Goal: Task Accomplishment & Management: Complete application form

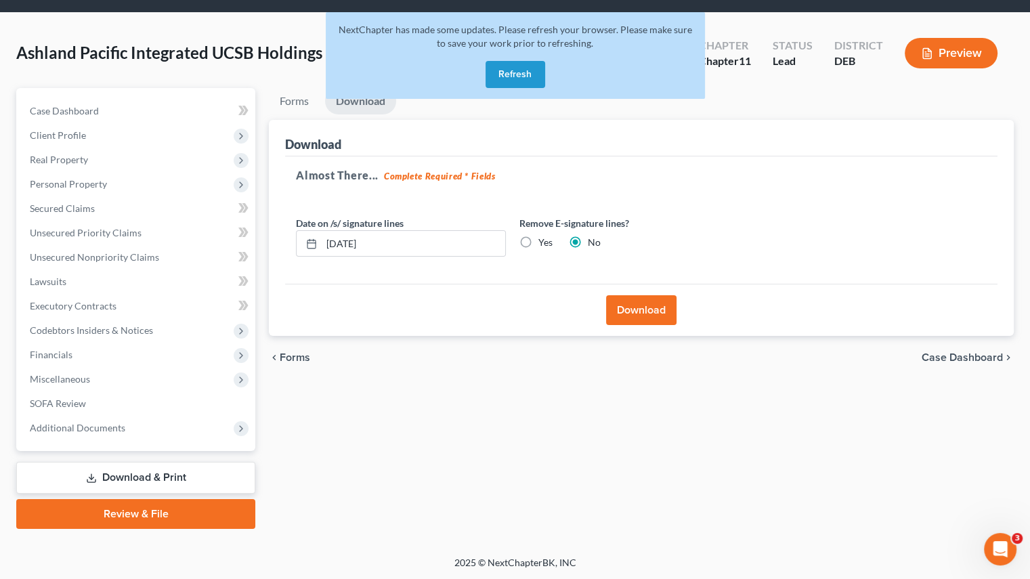
click at [371, 400] on div "Forms Download Forms Forms to Download Select which forms you would like to dow…" at bounding box center [641, 308] width 758 height 441
drag, startPoint x: 494, startPoint y: 80, endPoint x: 344, endPoint y: 129, distance: 157.4
click at [494, 80] on button "Refresh" at bounding box center [515, 74] width 60 height 27
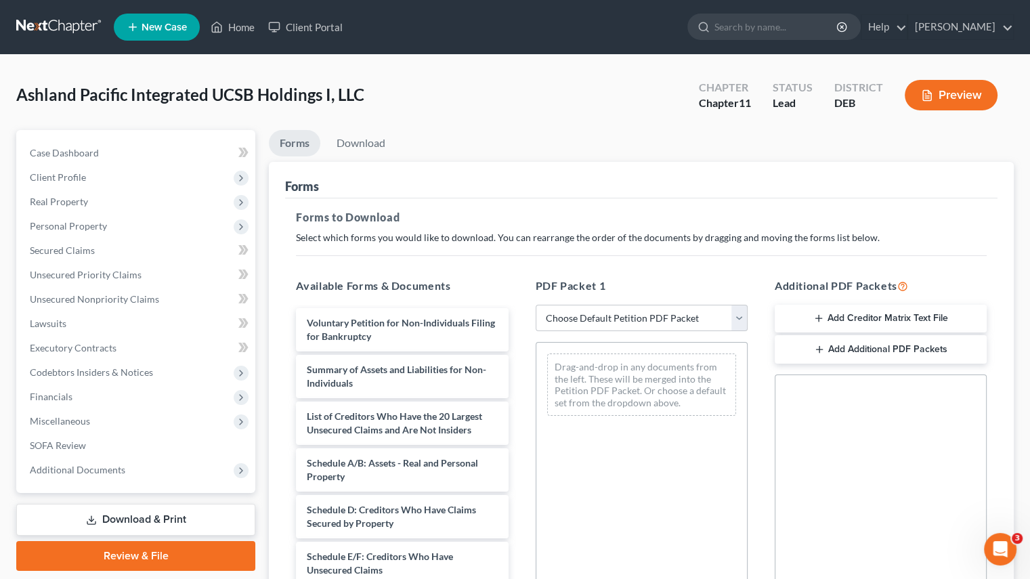
click at [76, 181] on span "Client Profile" at bounding box center [58, 177] width 56 height 12
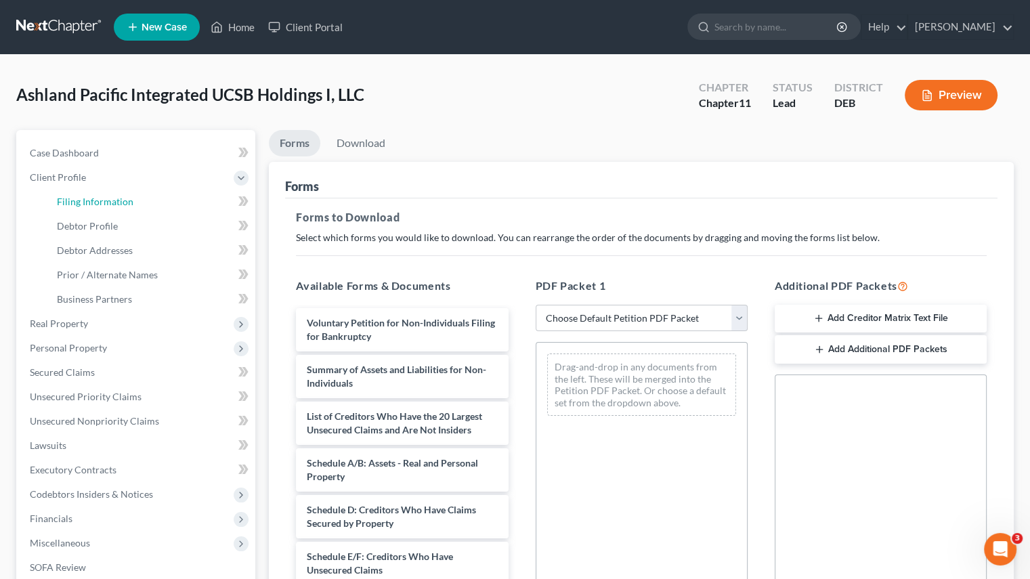
click at [119, 202] on span "Filing Information" at bounding box center [95, 202] width 77 height 12
select select "1"
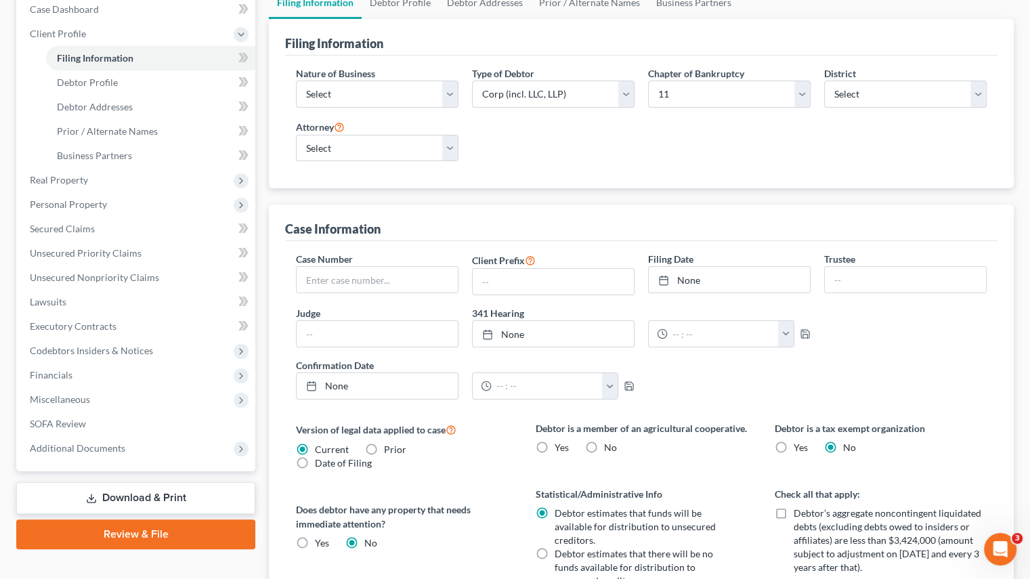
scroll to position [135, 0]
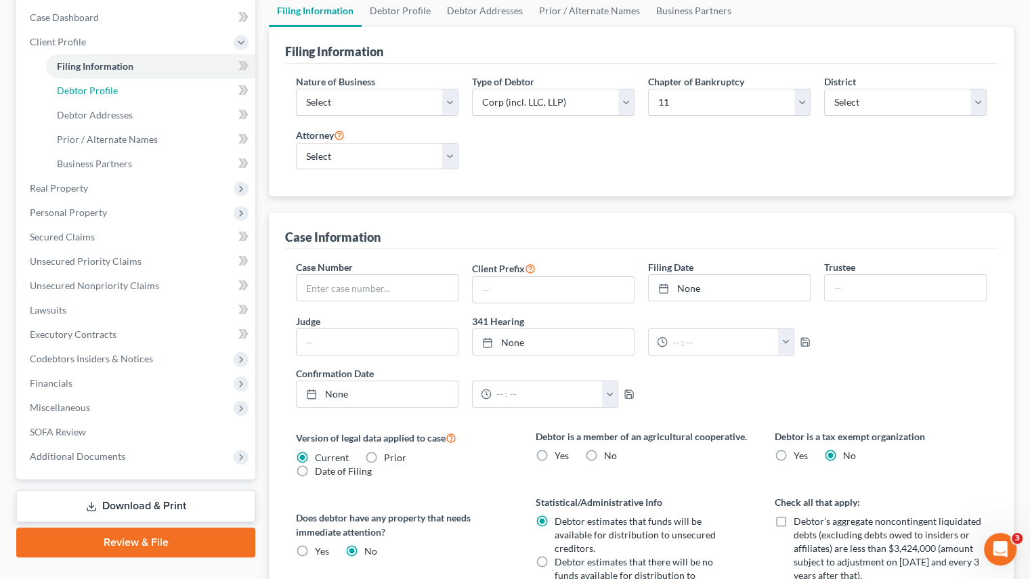
click at [103, 93] on span "Debtor Profile" at bounding box center [87, 91] width 61 height 12
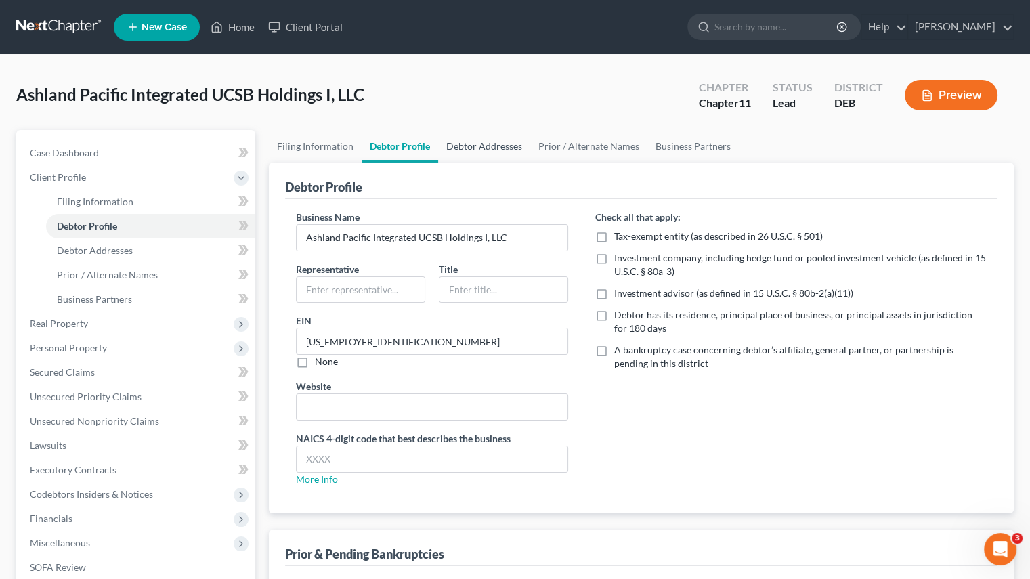
click at [469, 140] on link "Debtor Addresses" at bounding box center [484, 146] width 92 height 32
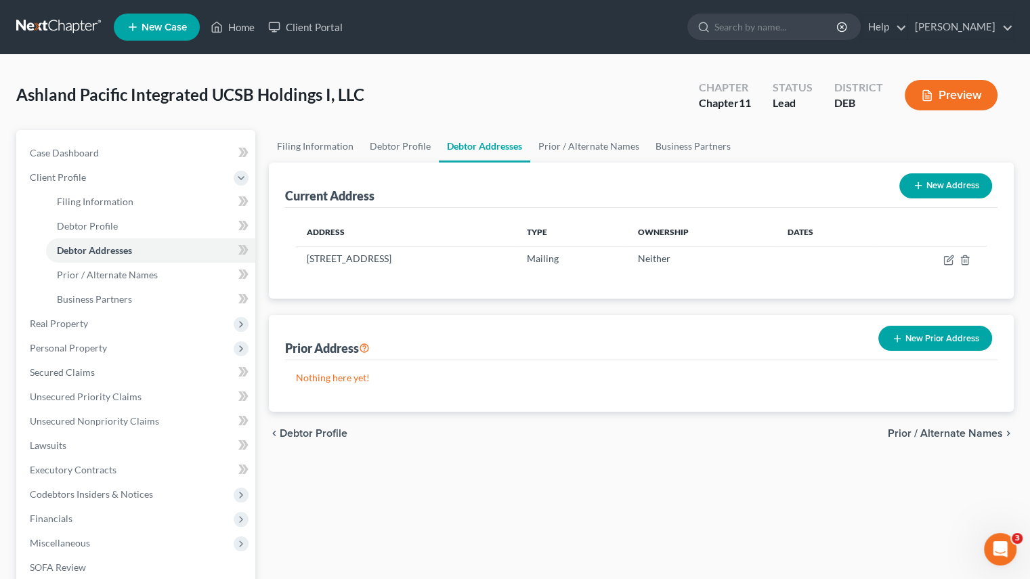
drag, startPoint x: 307, startPoint y: 258, endPoint x: 535, endPoint y: 261, distance: 228.2
click at [516, 261] on td "6060 Center Drive, 10th Floor, Los Angeles, CA 90045" at bounding box center [406, 259] width 220 height 26
copy td "6060 Center Drive, 10th Floor, Los Angeles, CA 90045"
click at [316, 145] on link "Filing Information" at bounding box center [315, 146] width 93 height 32
select select "1"
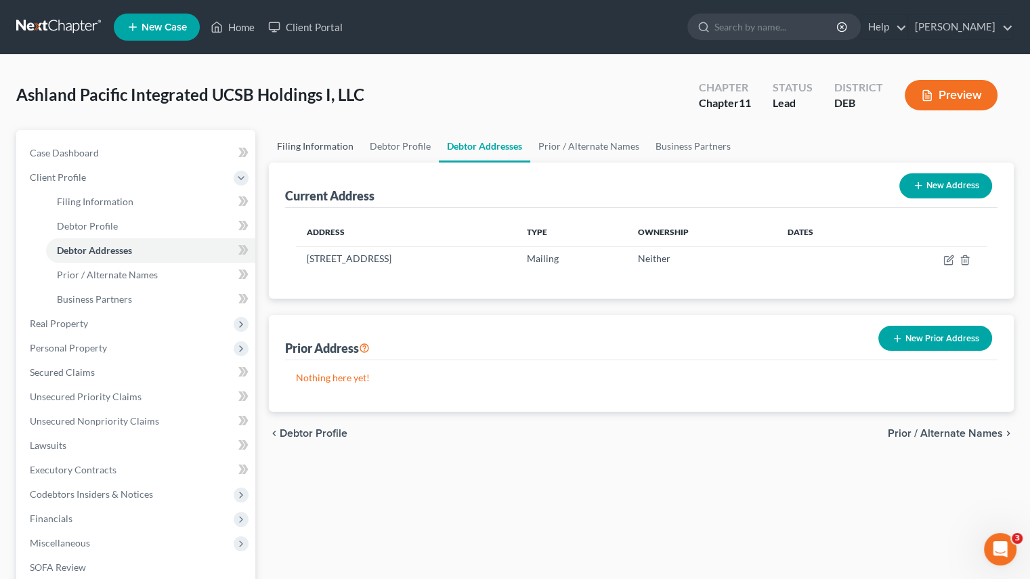
select select "1"
select select "13"
select select "0"
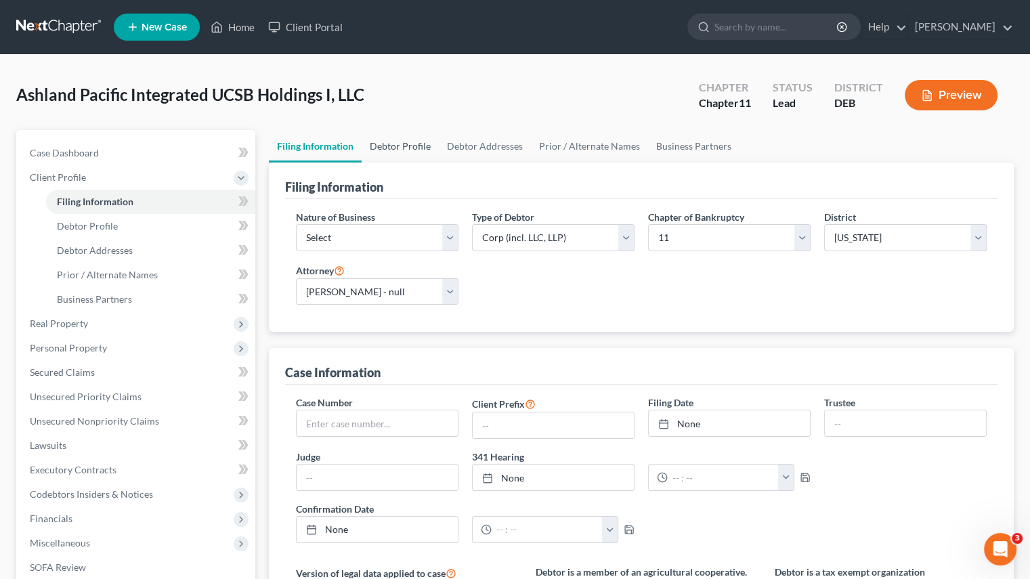
click at [403, 150] on link "Debtor Profile" at bounding box center [400, 146] width 77 height 32
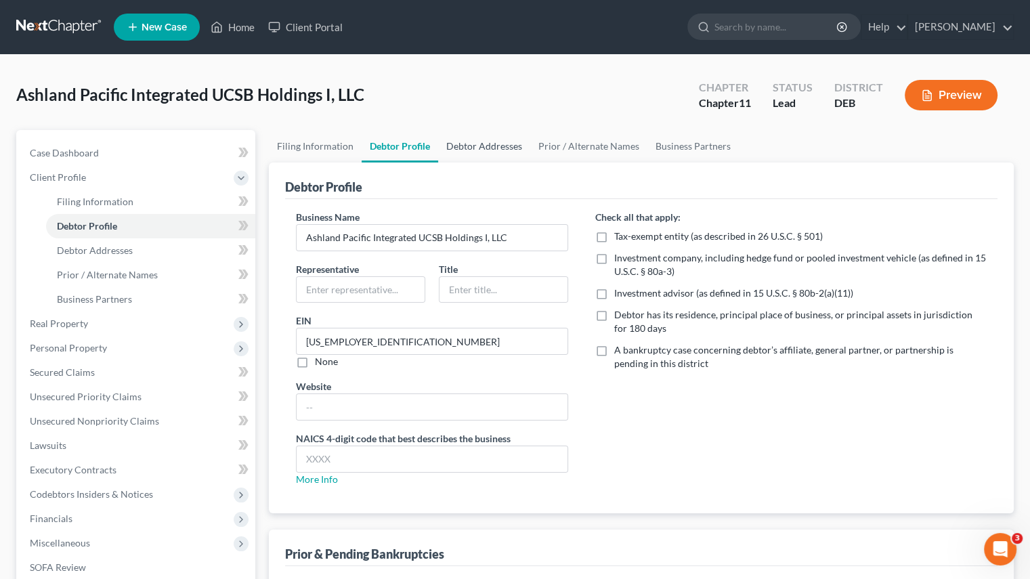
drag, startPoint x: 501, startPoint y: 143, endPoint x: 441, endPoint y: 140, distance: 59.6
click at [501, 143] on link "Debtor Addresses" at bounding box center [484, 146] width 92 height 32
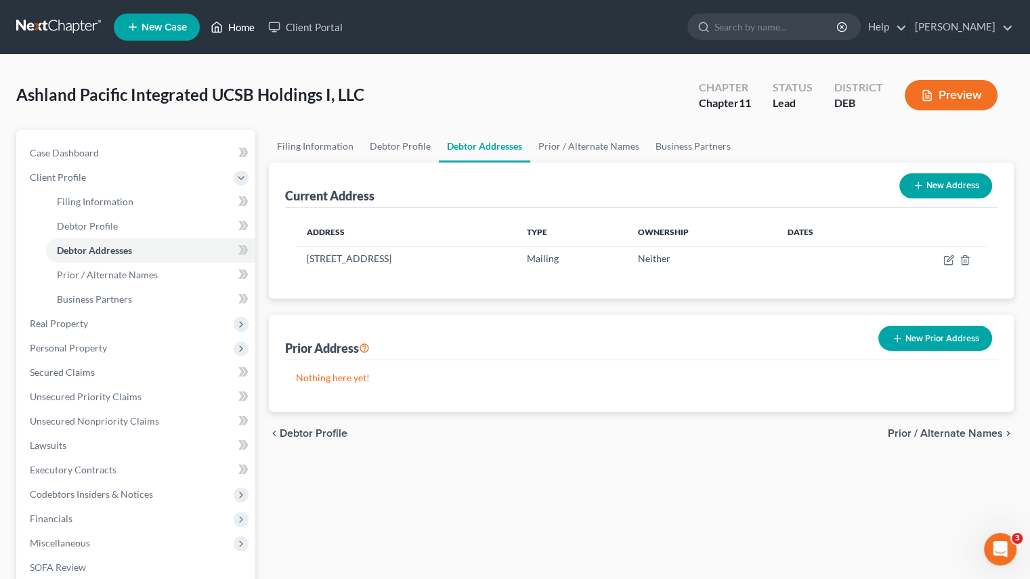
click at [230, 26] on link "Home" at bounding box center [233, 27] width 58 height 24
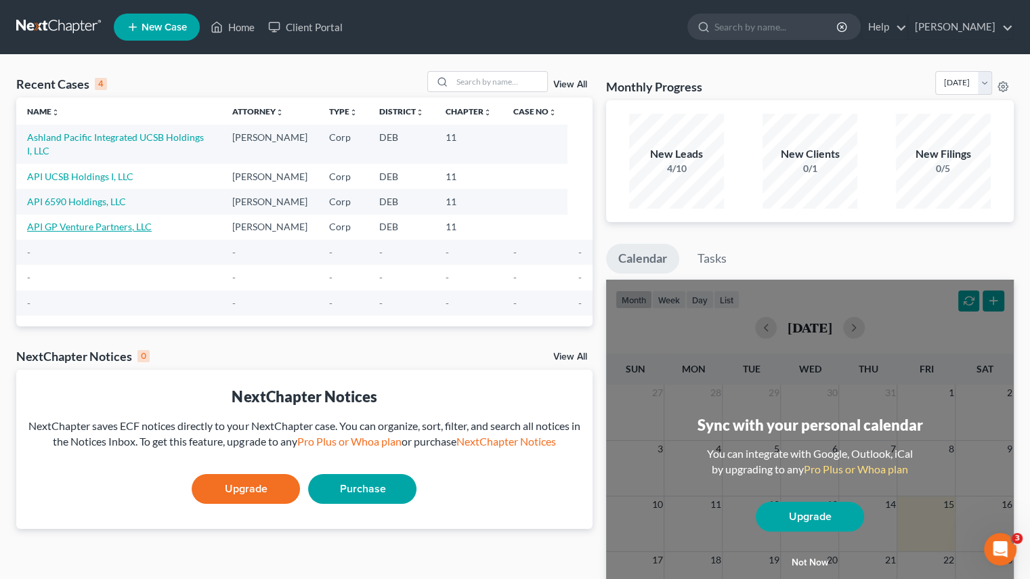
click at [80, 221] on link "API GP Venture Partners, LLC" at bounding box center [89, 227] width 125 height 12
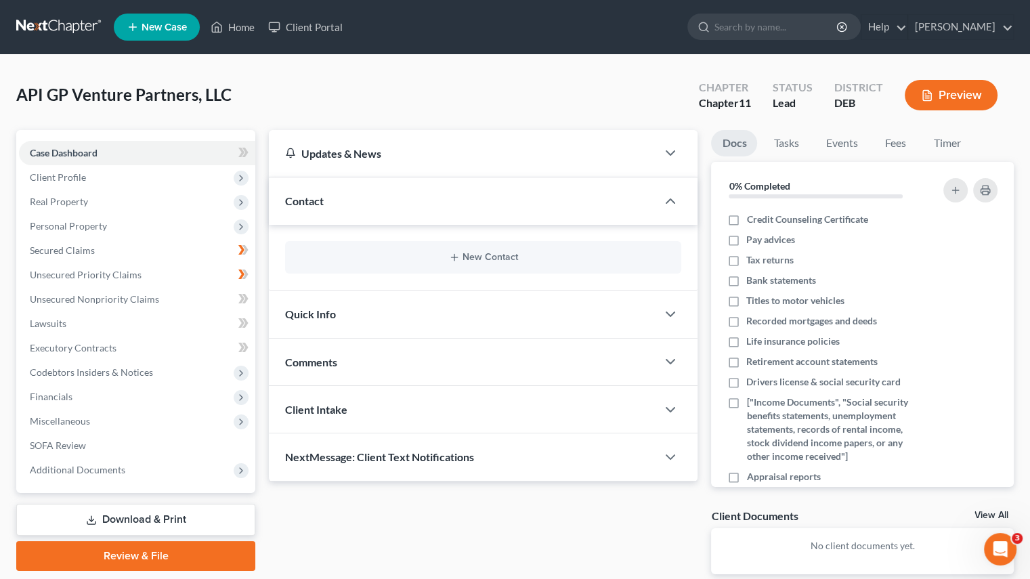
click at [83, 181] on span "Client Profile" at bounding box center [58, 177] width 56 height 12
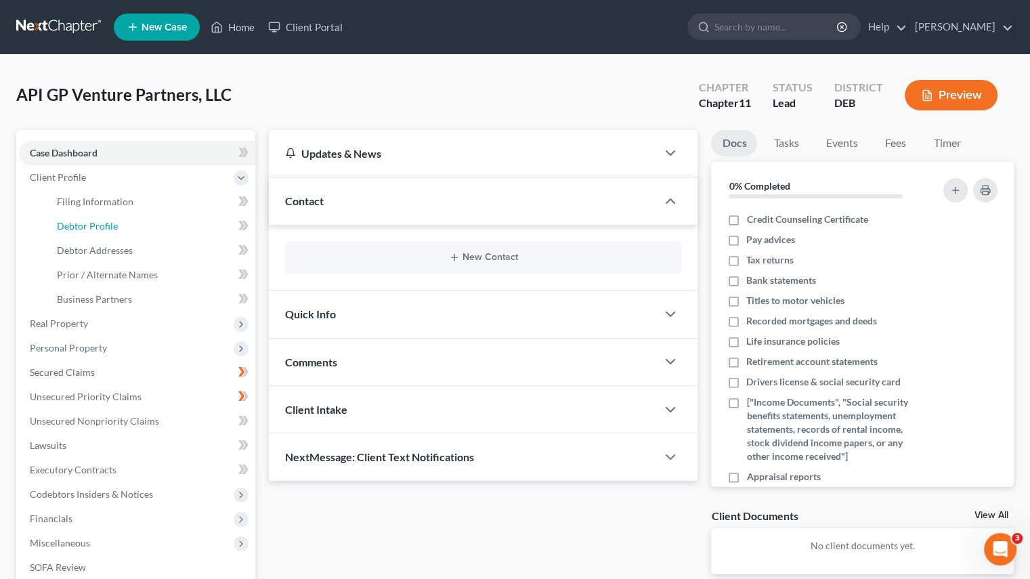
click at [123, 230] on link "Debtor Profile" at bounding box center [150, 226] width 209 height 24
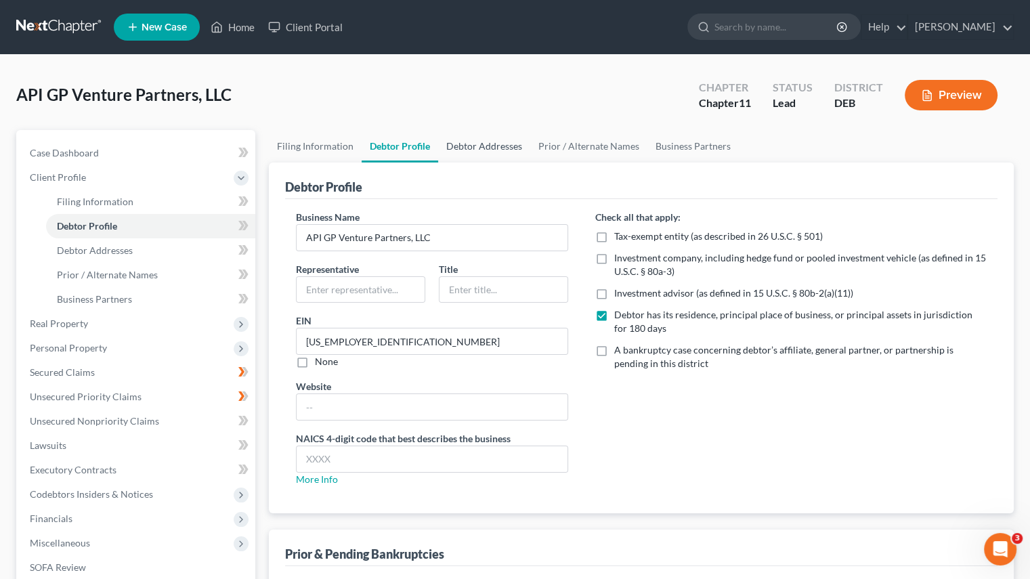
click at [479, 144] on link "Debtor Addresses" at bounding box center [484, 146] width 92 height 32
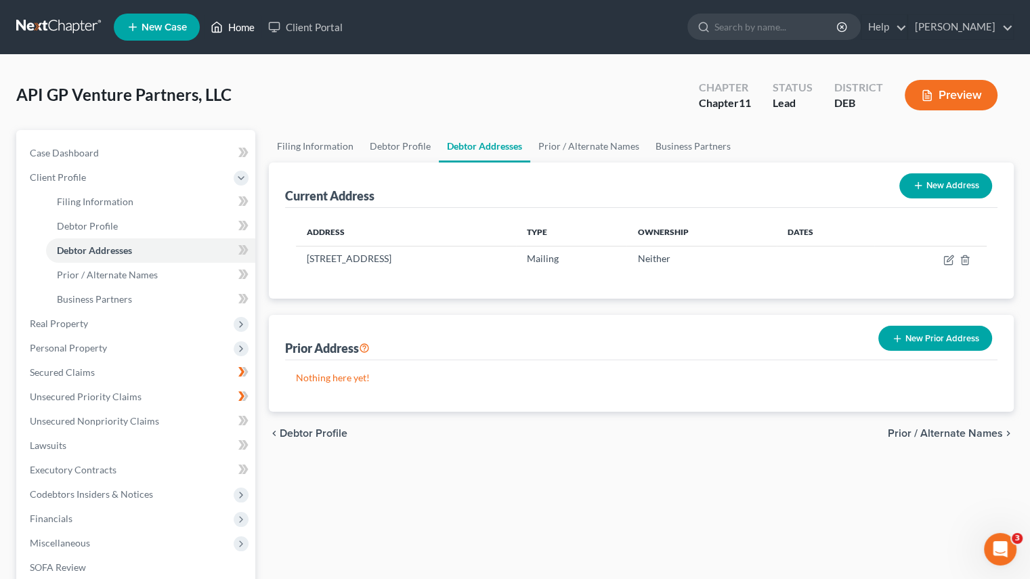
click at [247, 29] on link "Home" at bounding box center [233, 27] width 58 height 24
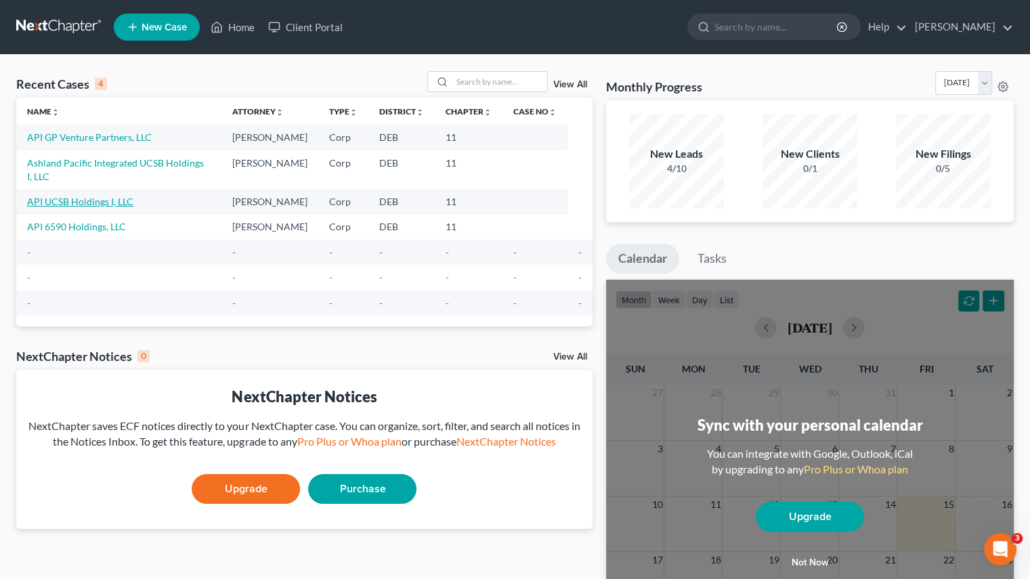
click at [83, 196] on link "API UCSB Holdings I, LLC" at bounding box center [80, 202] width 106 height 12
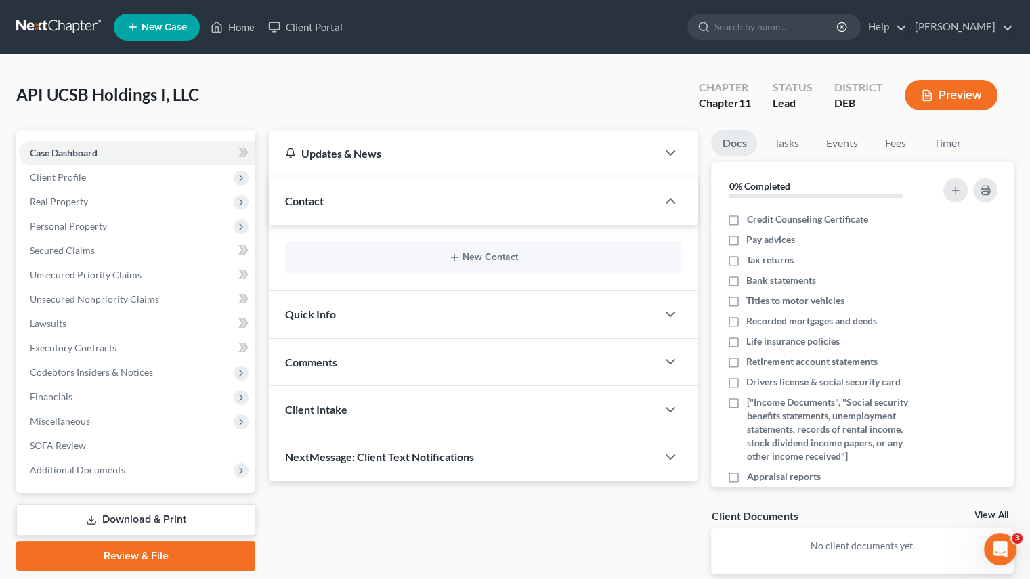
click at [81, 181] on span "Client Profile" at bounding box center [58, 177] width 56 height 12
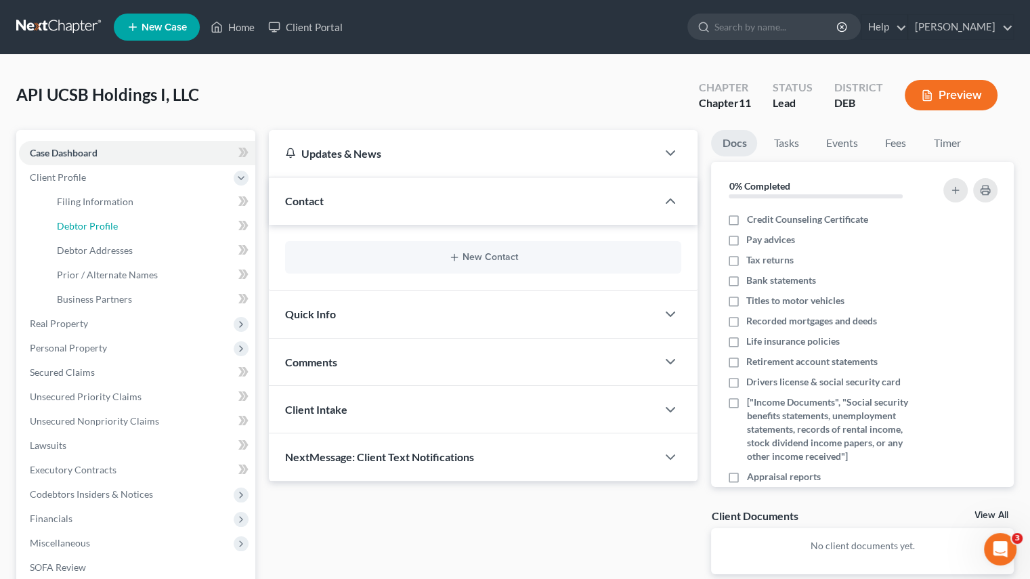
click at [106, 214] on link "Debtor Profile" at bounding box center [150, 226] width 209 height 24
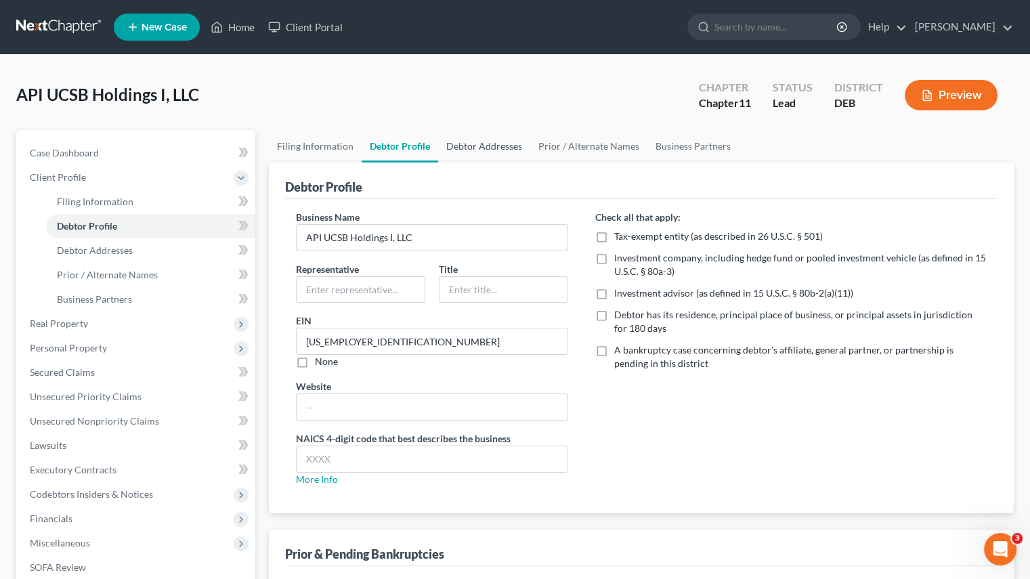
click at [460, 137] on link "Debtor Addresses" at bounding box center [484, 146] width 92 height 32
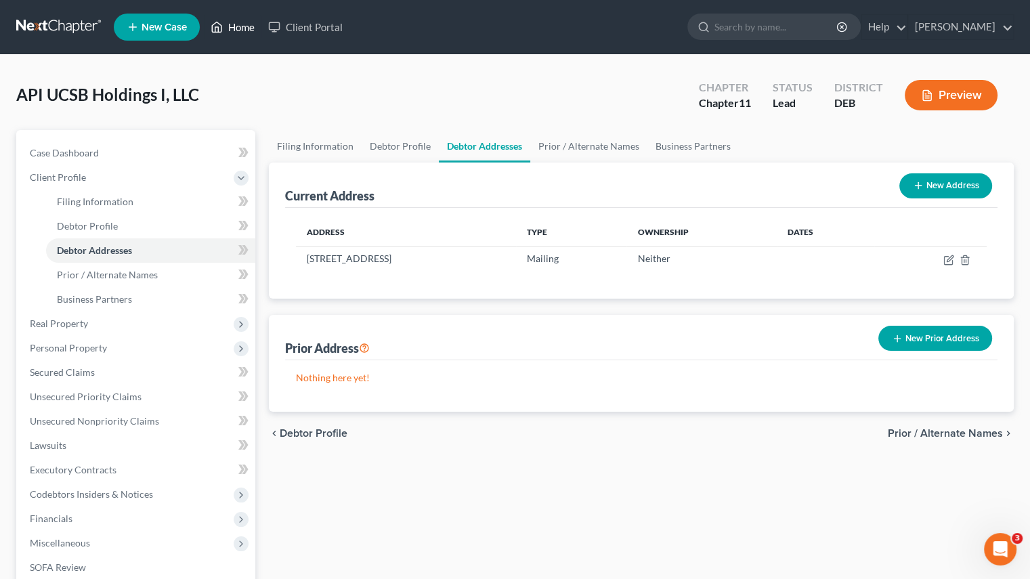
click at [236, 18] on link "Home" at bounding box center [233, 27] width 58 height 24
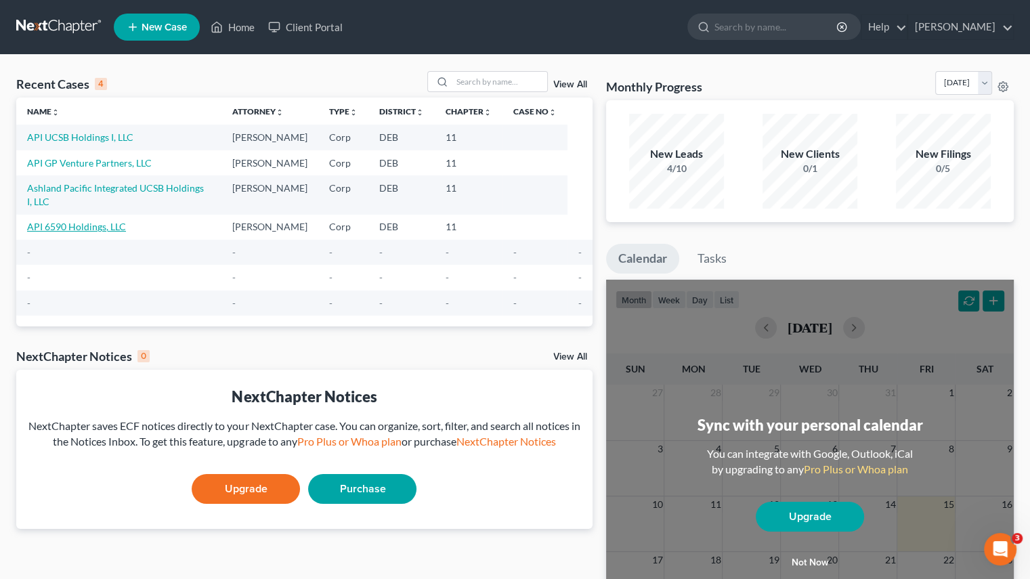
click at [83, 221] on link "API 6590 Holdings, LLC" at bounding box center [76, 227] width 99 height 12
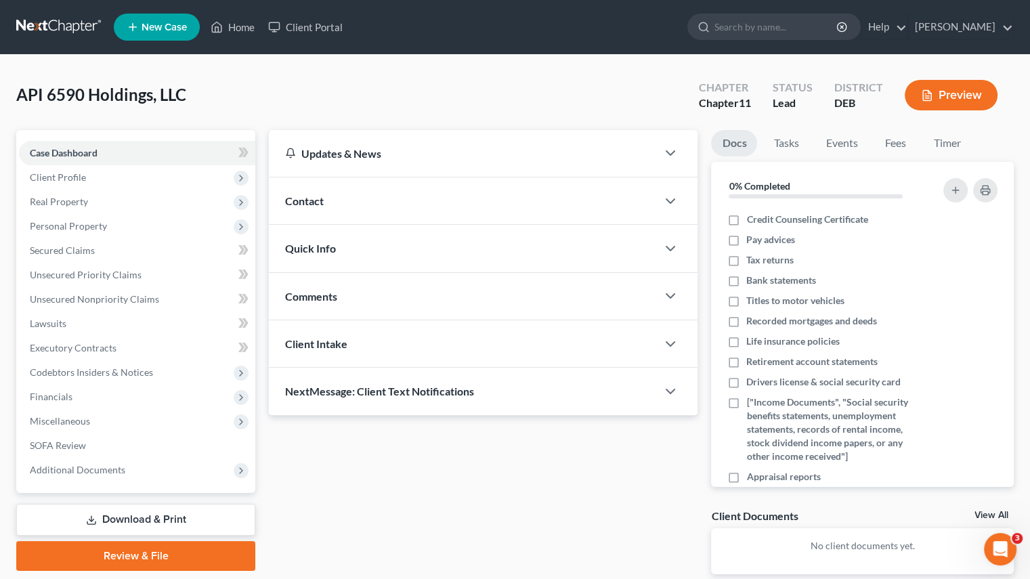
click at [49, 181] on span "Client Profile" at bounding box center [58, 177] width 56 height 12
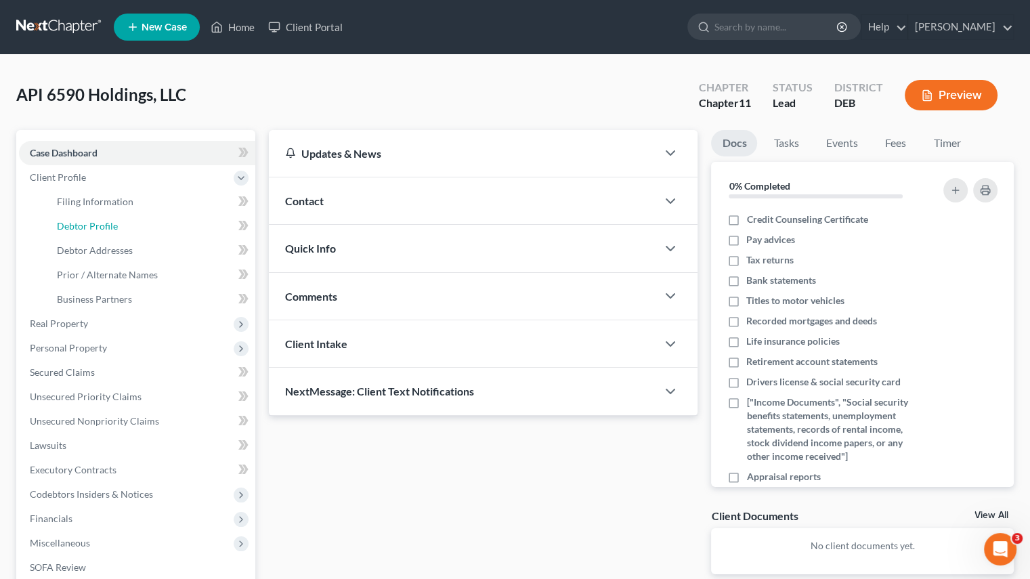
click at [76, 229] on span "Debtor Profile" at bounding box center [87, 226] width 61 height 12
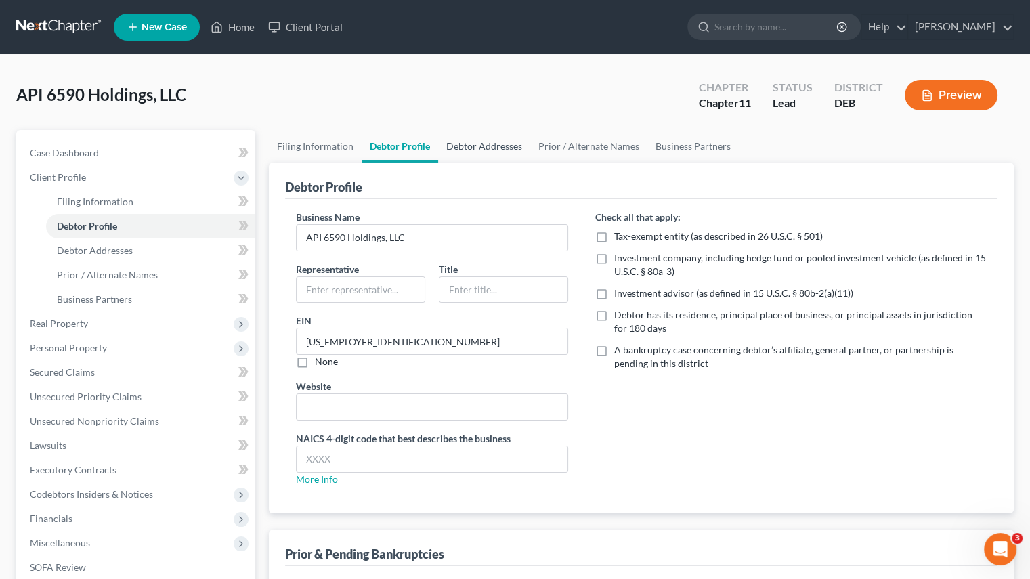
click at [485, 152] on link "Debtor Addresses" at bounding box center [484, 146] width 92 height 32
